Goal: Task Accomplishment & Management: Manage account settings

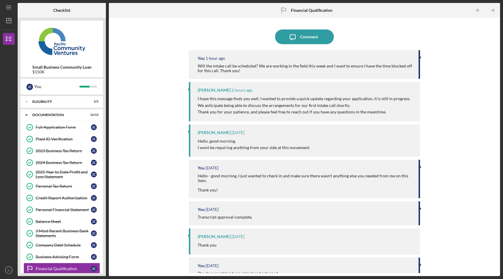
scroll to position [2, 0]
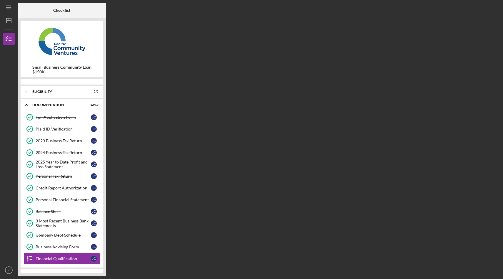
scroll to position [24, 0]
